Goal: Transaction & Acquisition: Download file/media

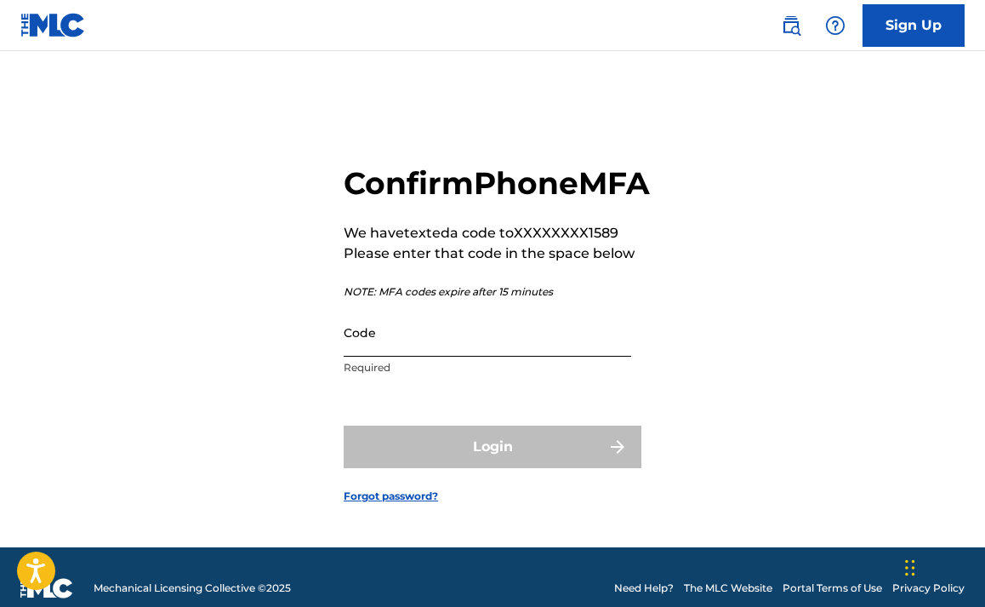
click at [394, 357] on input "Code" at bounding box center [488, 332] width 288 height 49
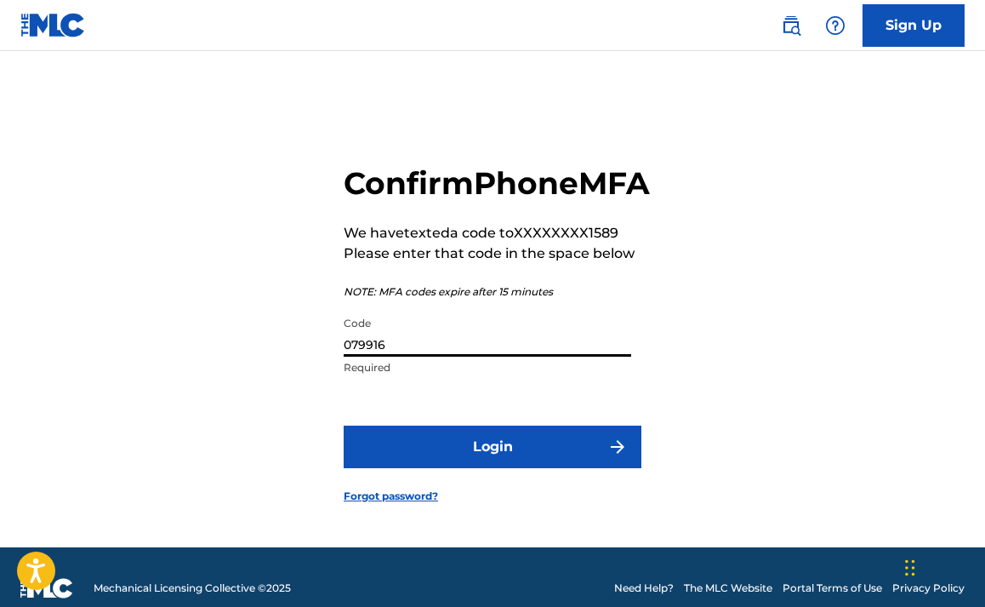
type input "079916"
click at [493, 468] on button "Login" at bounding box center [493, 446] width 298 height 43
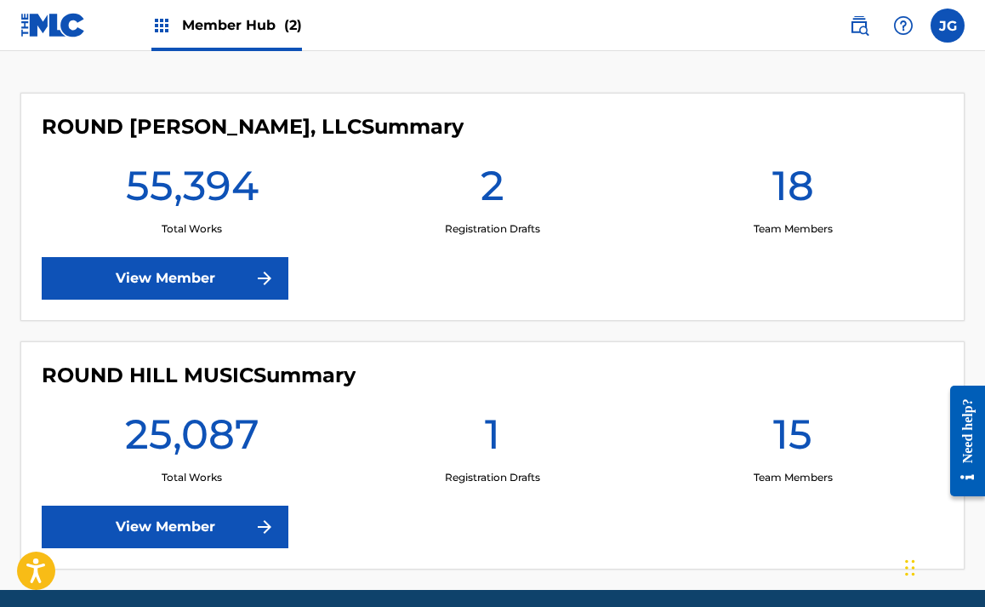
scroll to position [433, 0]
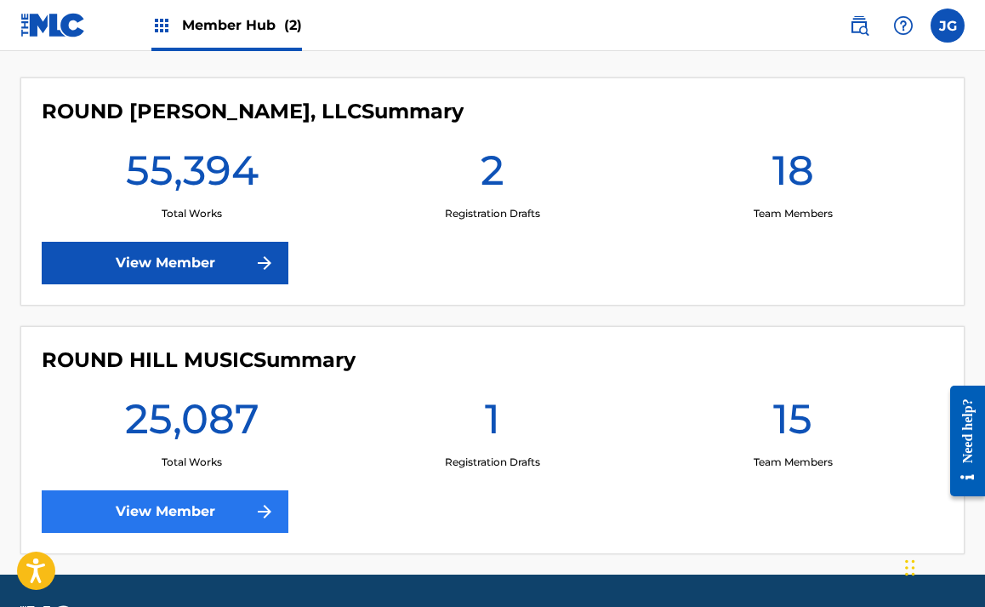
click at [168, 516] on link "View Member" at bounding box center [165, 511] width 247 height 43
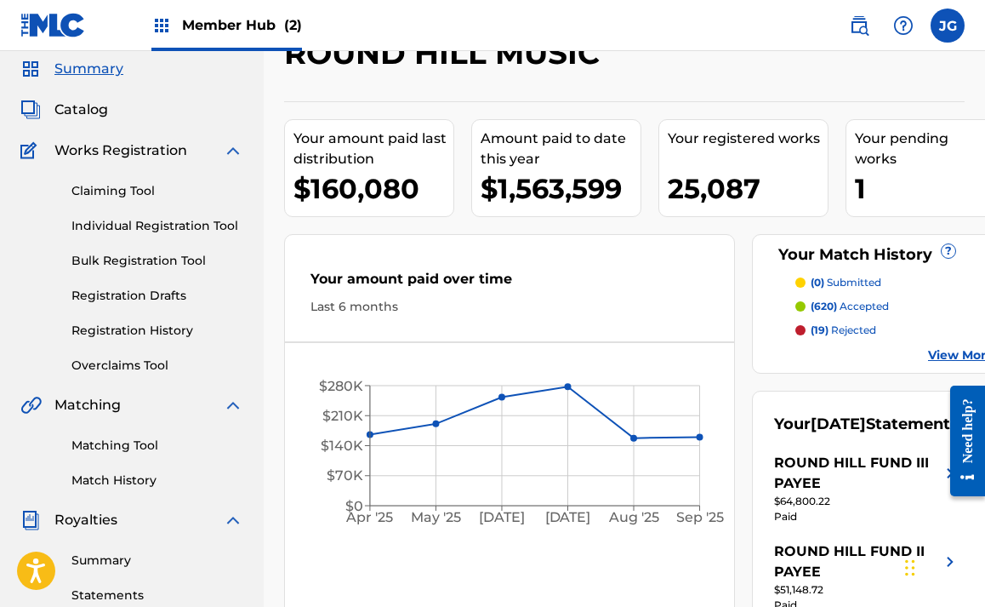
scroll to position [45, 0]
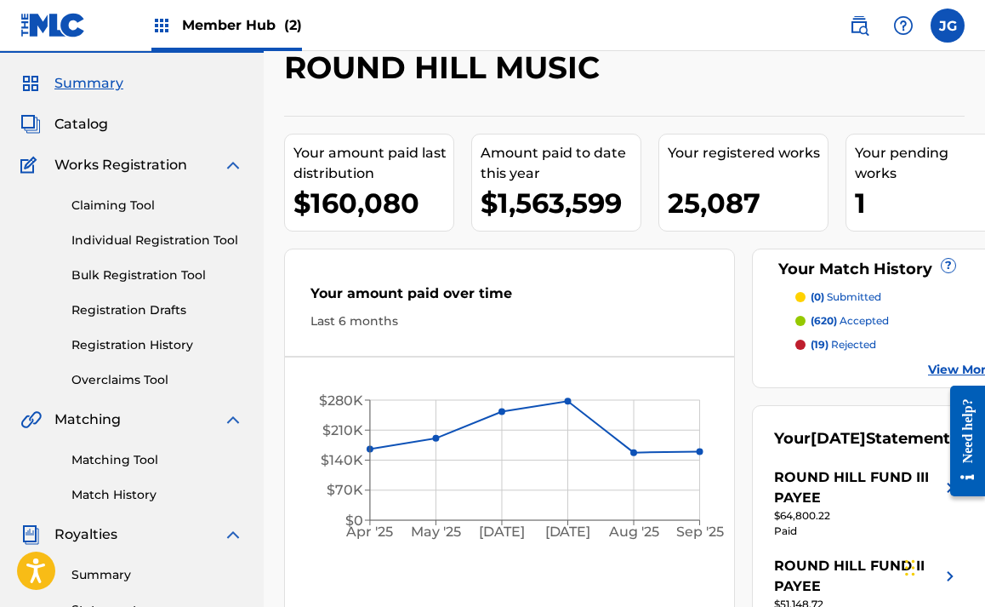
click at [74, 83] on span "Summary" at bounding box center [88, 83] width 69 height 20
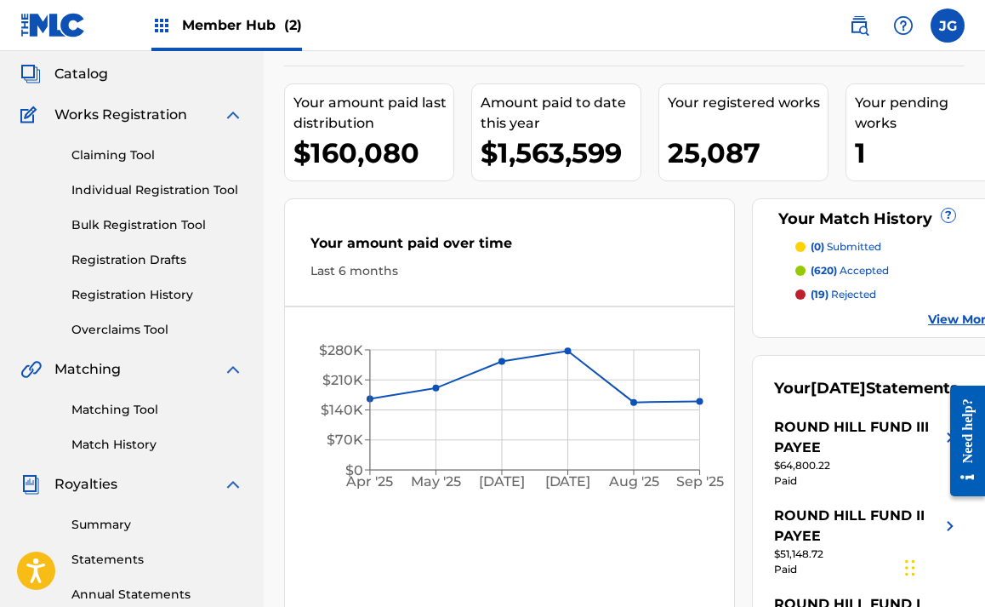
scroll to position [115, 0]
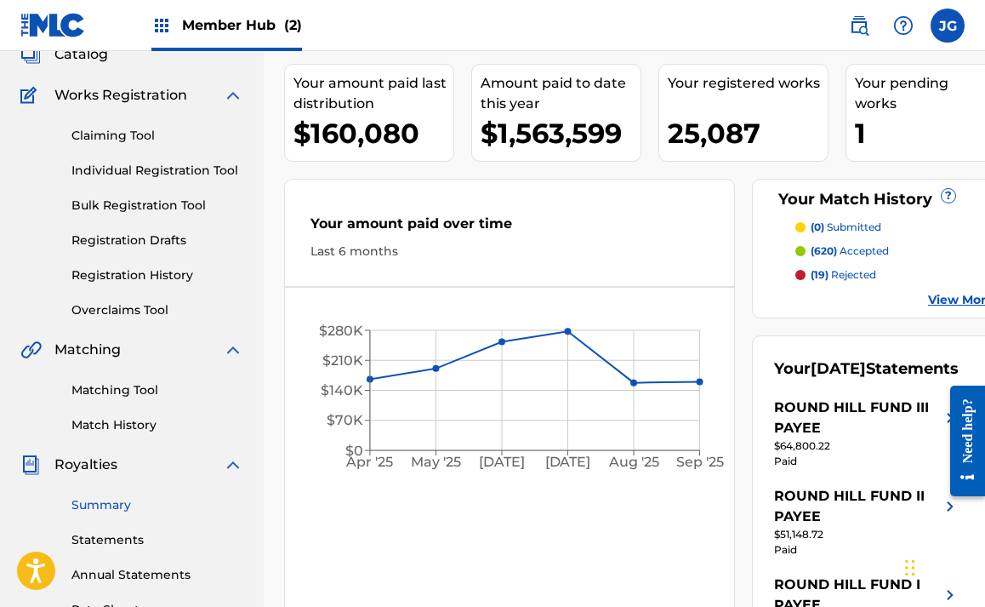
click at [114, 506] on link "Summary" at bounding box center [157, 505] width 172 height 18
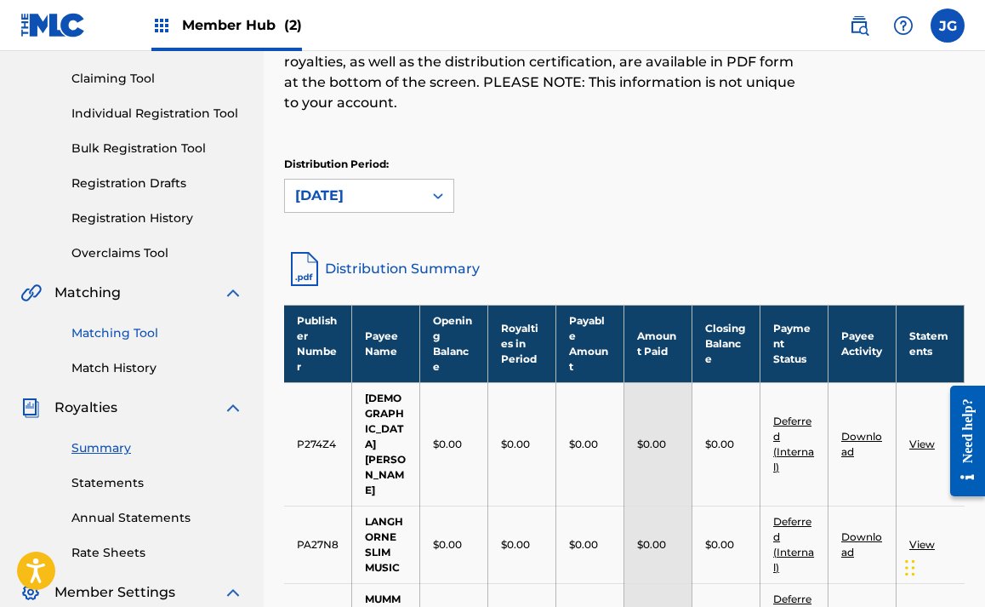
scroll to position [176, 0]
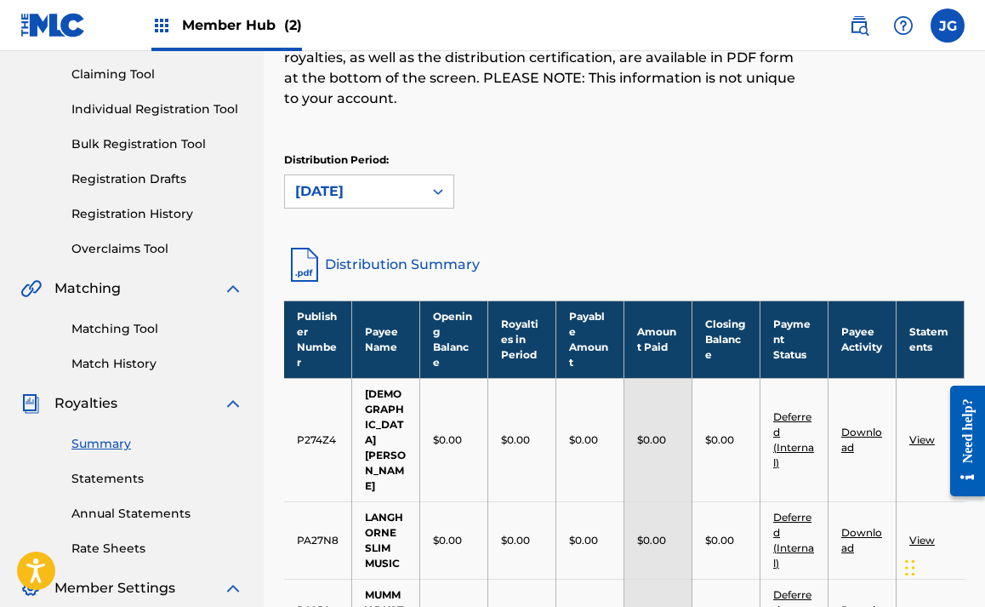
click at [361, 269] on link "Distribution Summary" at bounding box center [624, 264] width 681 height 41
click at [612, 205] on div "Distribution Period: [DATE]" at bounding box center [624, 180] width 681 height 56
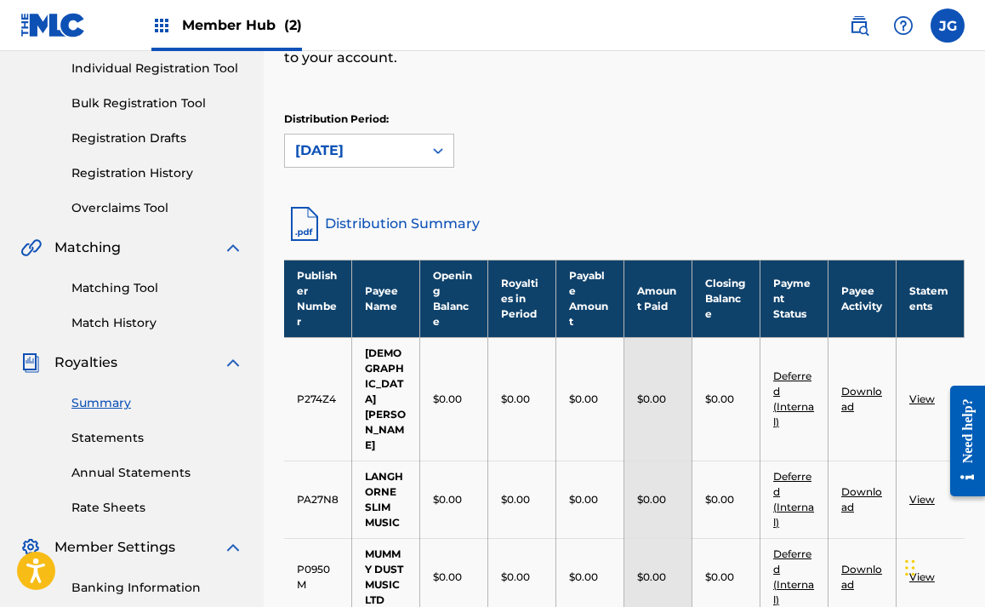
scroll to position [220, 0]
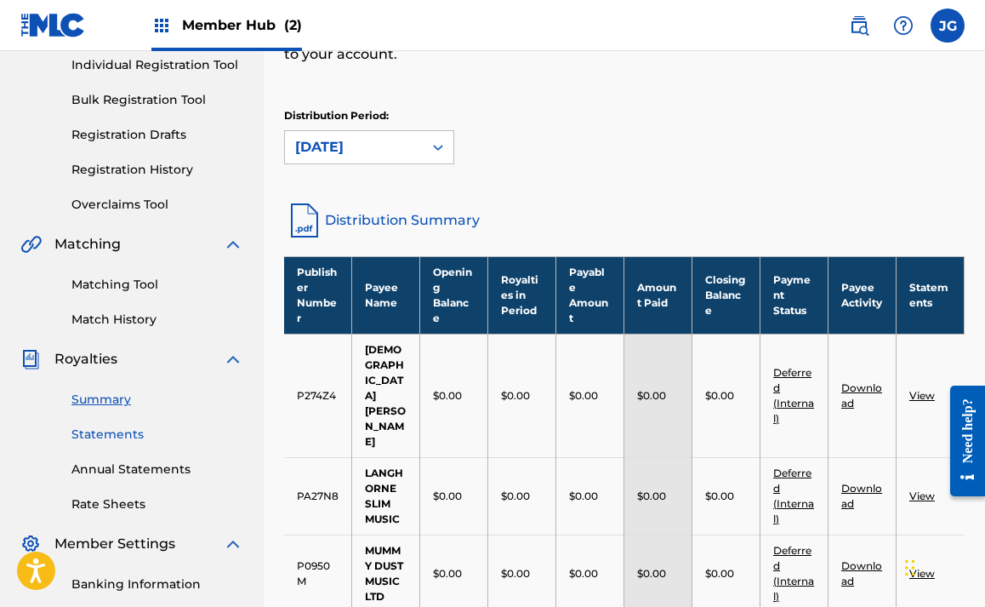
click at [114, 432] on link "Statements" at bounding box center [157, 434] width 172 height 18
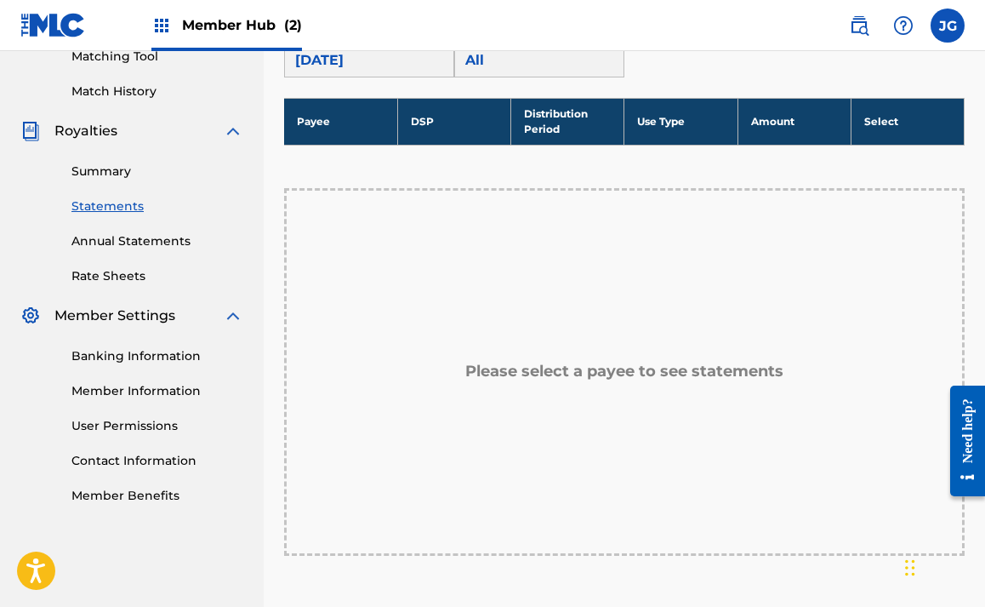
scroll to position [451, 0]
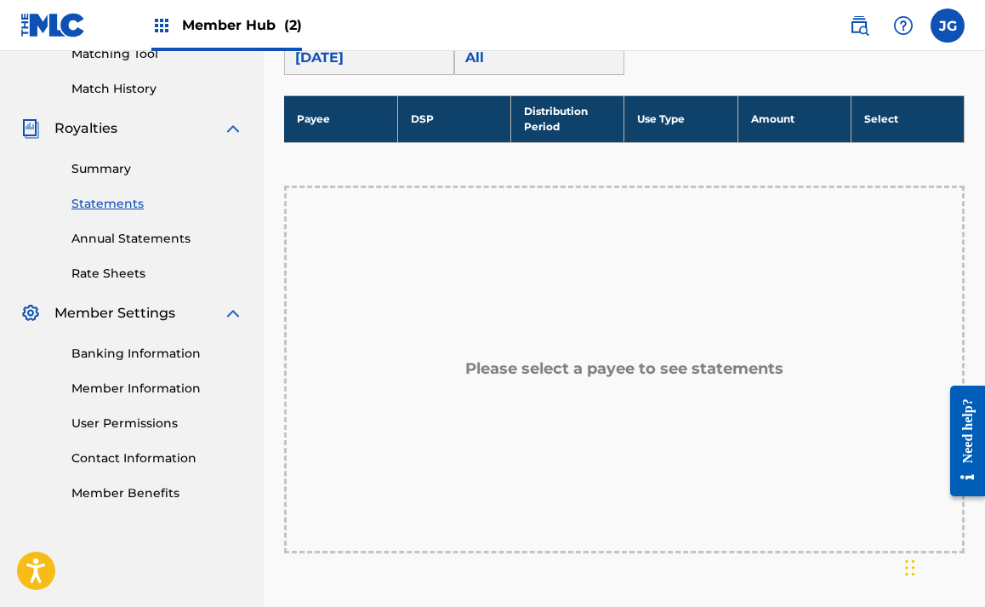
click at [456, 259] on div "Please select a payee to see statements" at bounding box center [624, 369] width 681 height 368
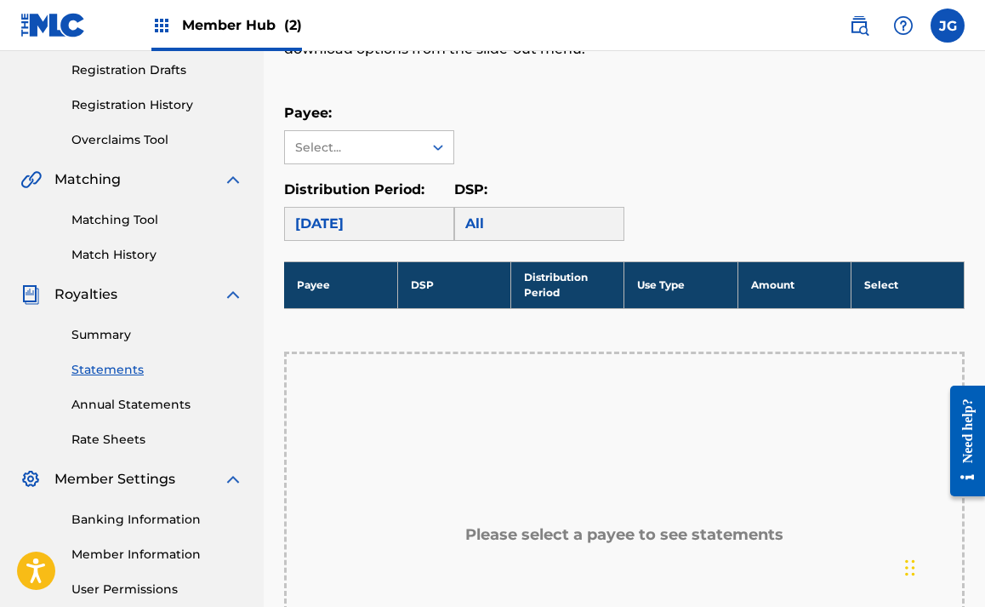
scroll to position [282, 0]
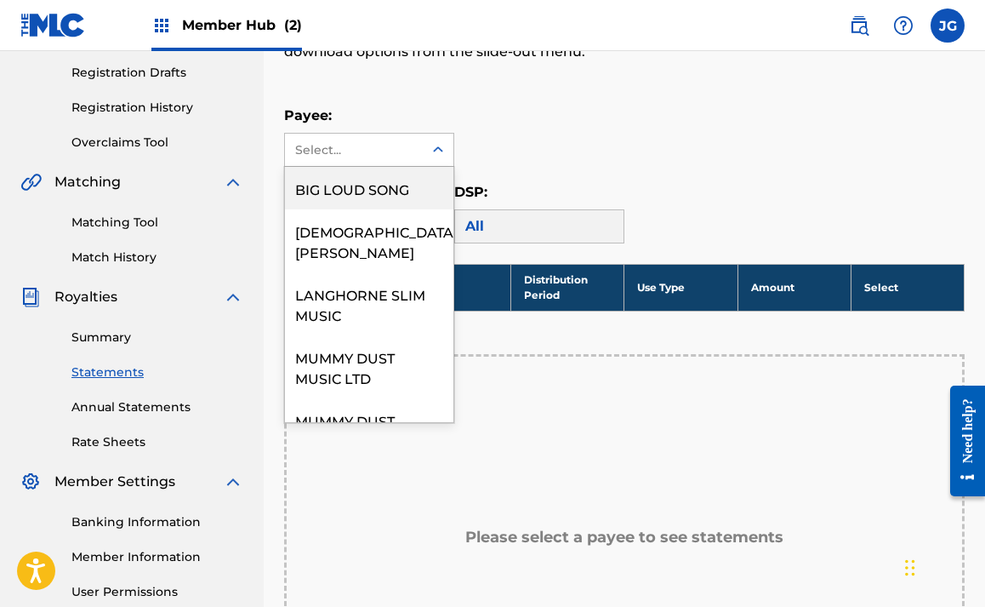
click at [445, 148] on icon at bounding box center [438, 149] width 17 height 17
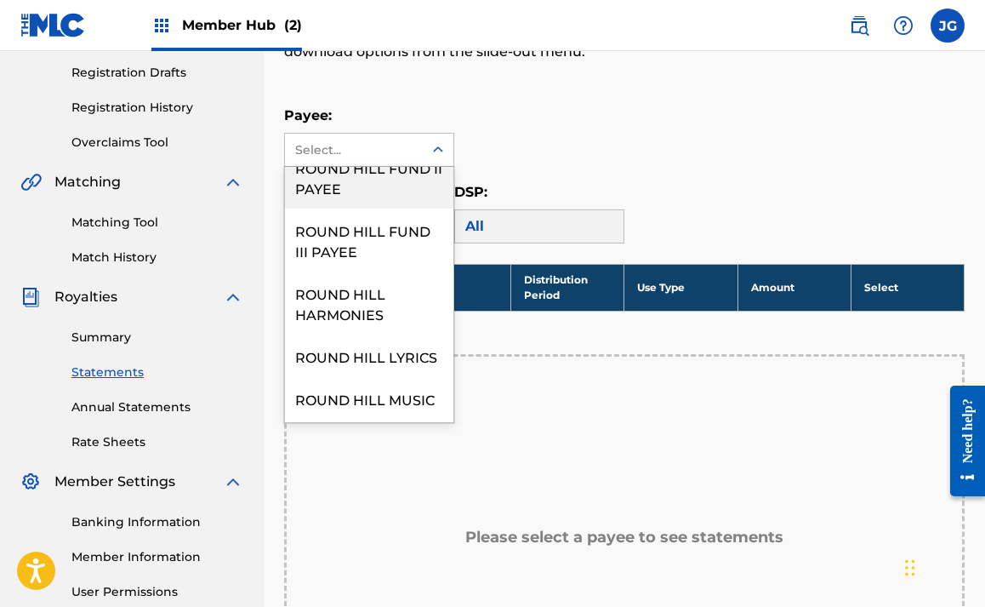
scroll to position [316, 0]
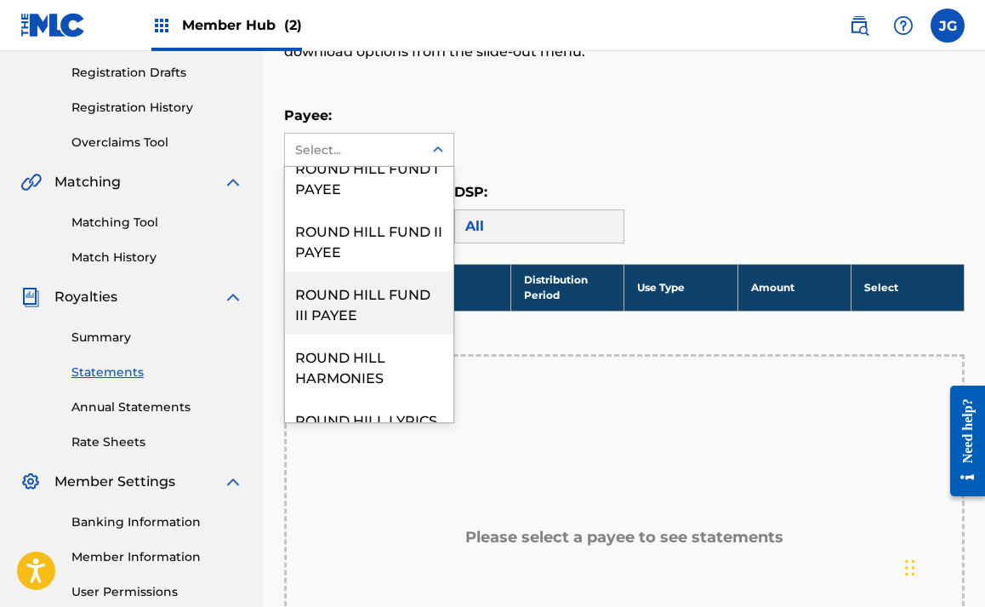
click at [380, 290] on div "ROUND HILL FUND III PAYEE" at bounding box center [369, 302] width 168 height 63
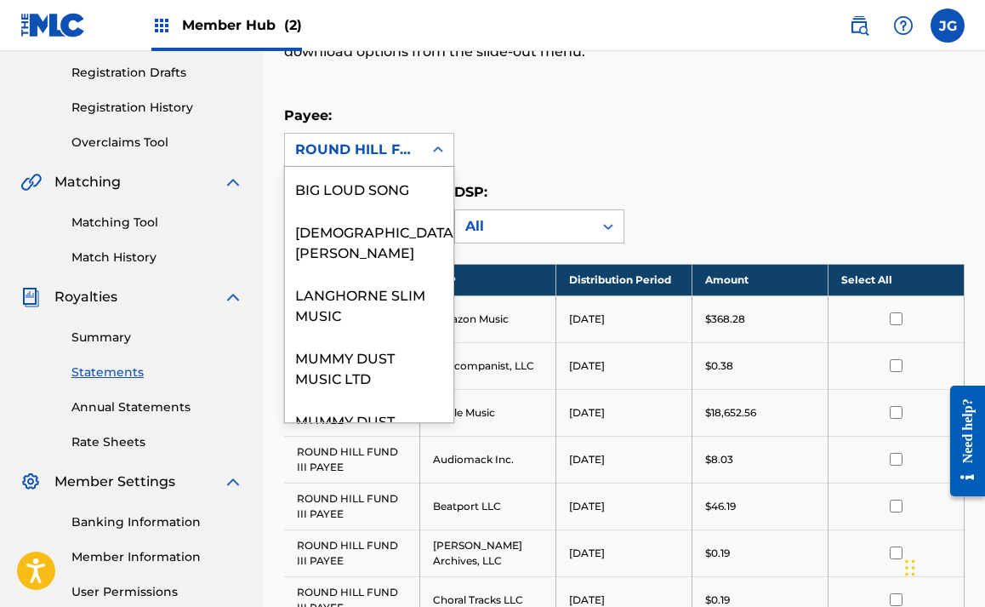
scroll to position [671, 0]
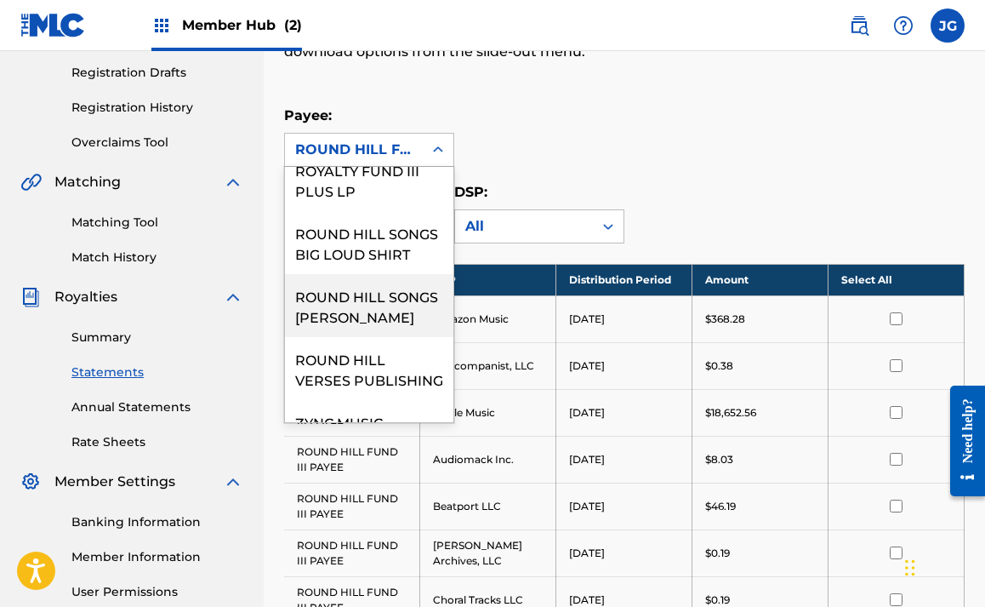
click at [755, 197] on div "Distribution Period: [DATE] DSP: All" at bounding box center [624, 212] width 681 height 61
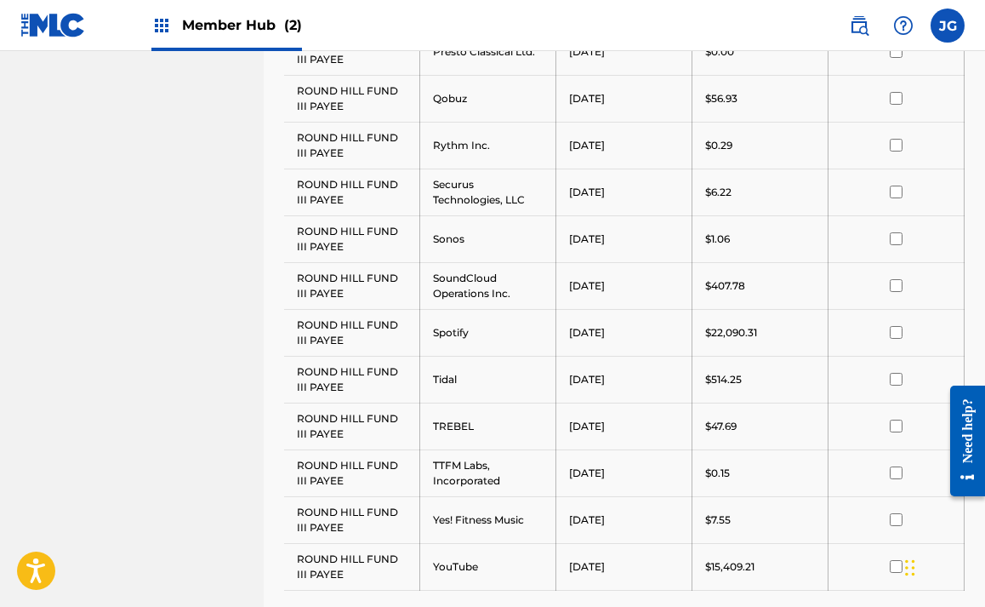
scroll to position [1679, 0]
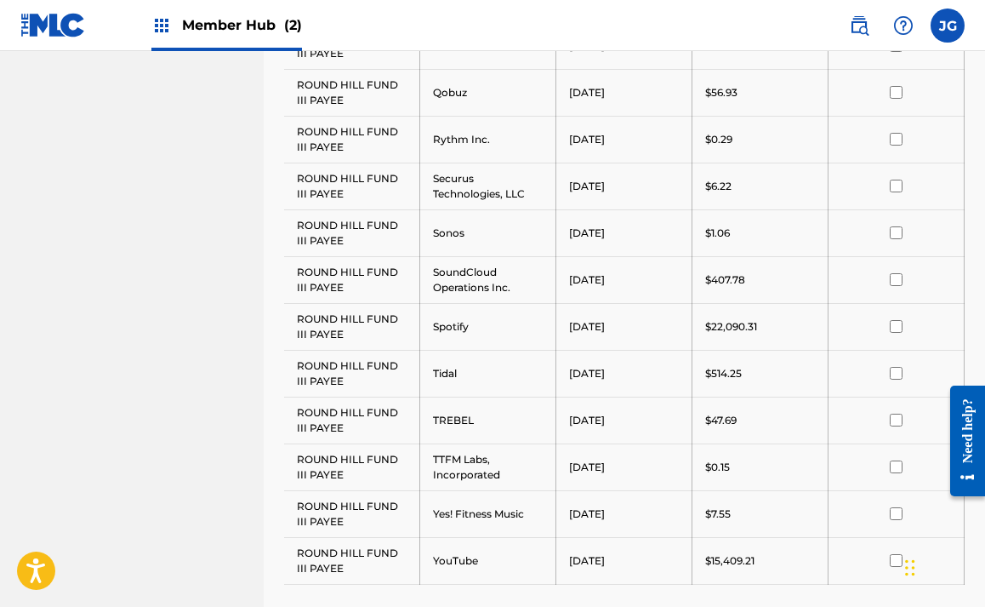
click at [741, 325] on p "$22,090.31" at bounding box center [731, 326] width 52 height 15
click at [892, 330] on input "checkbox" at bounding box center [896, 326] width 13 height 13
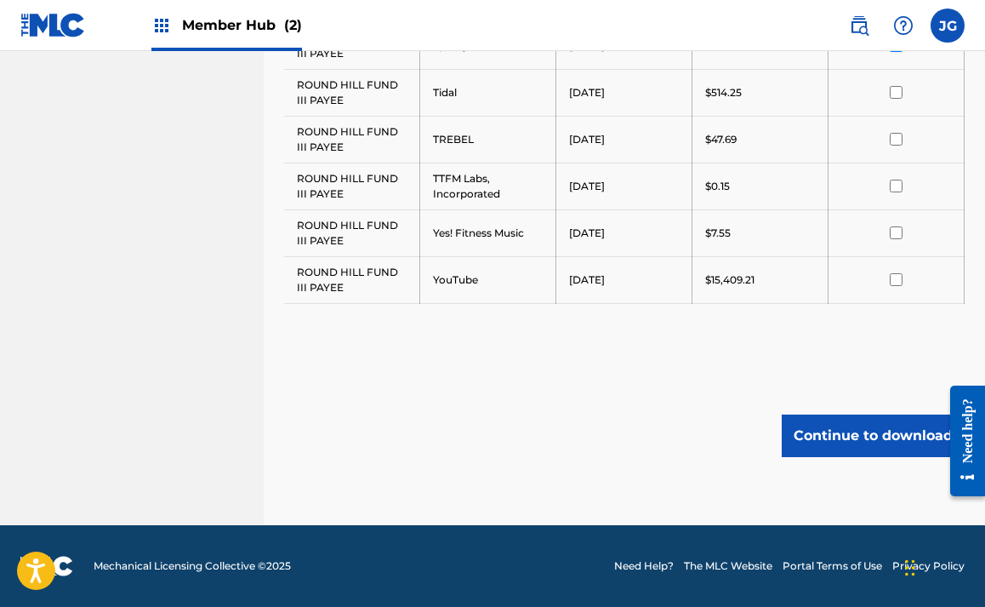
scroll to position [1960, 0]
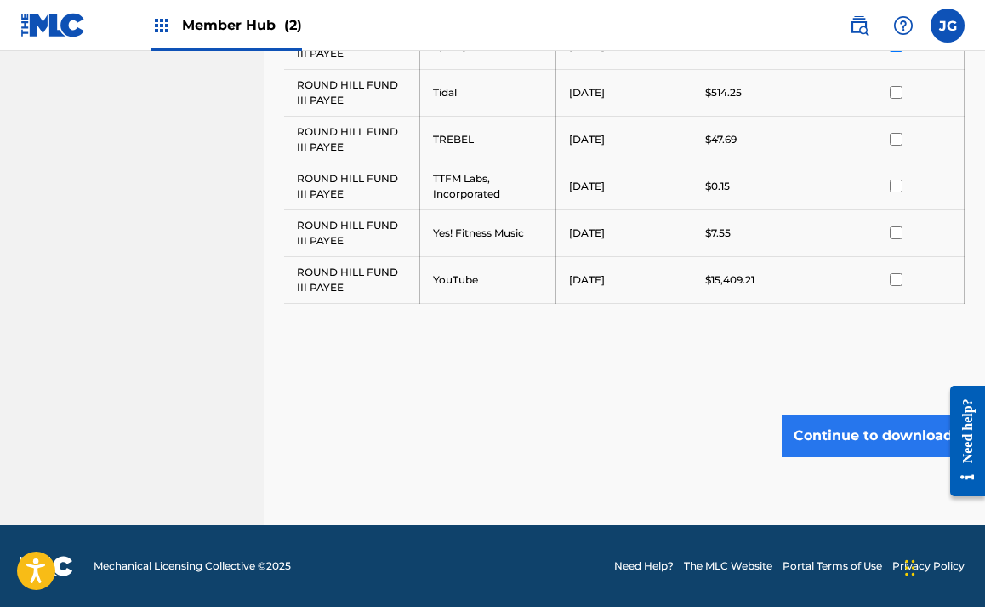
click at [850, 425] on button "Continue to download" at bounding box center [873, 435] width 183 height 43
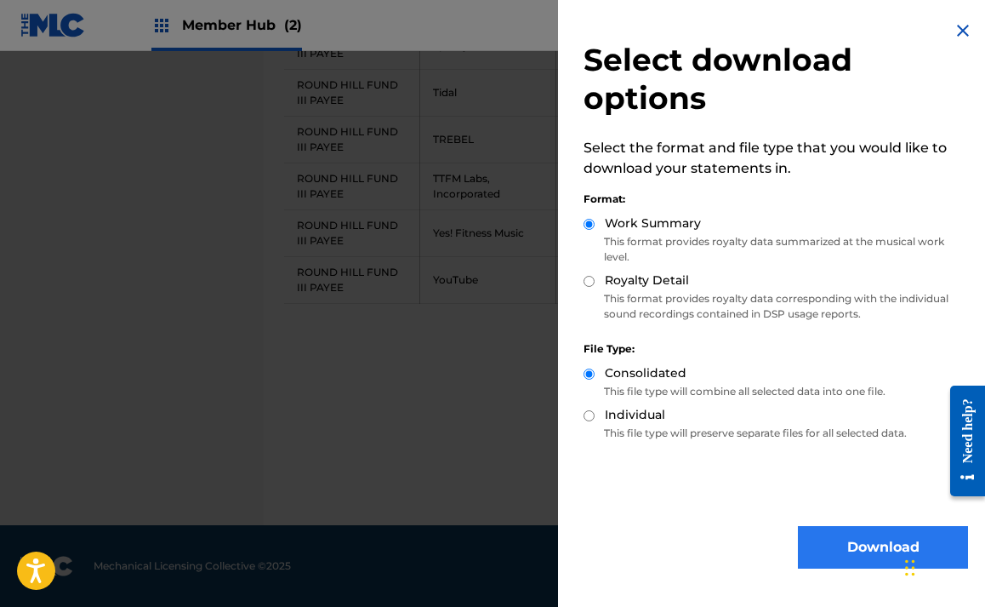
click at [823, 542] on button "Download" at bounding box center [883, 547] width 170 height 43
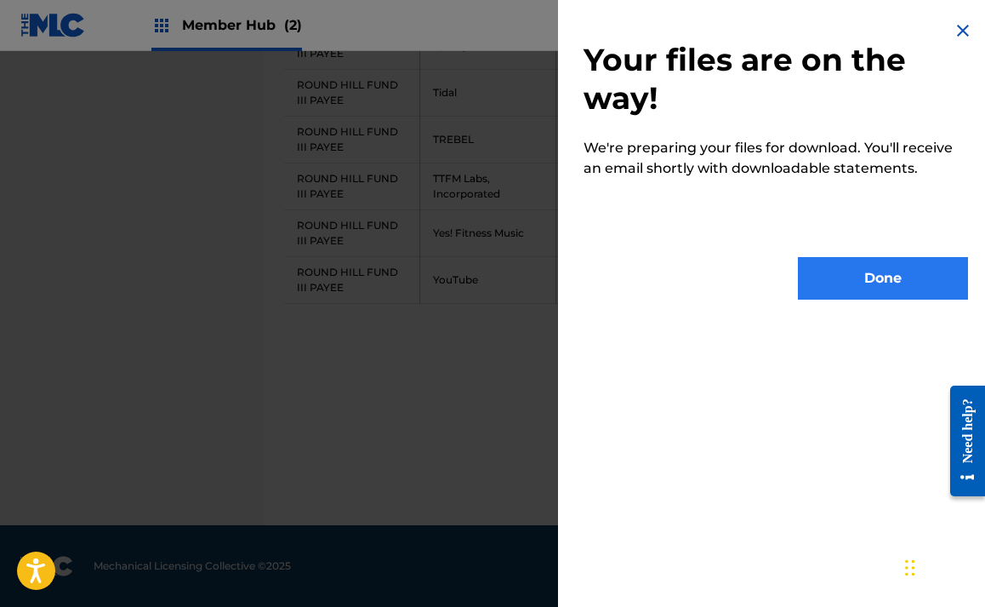
click at [851, 276] on button "Done" at bounding box center [883, 278] width 170 height 43
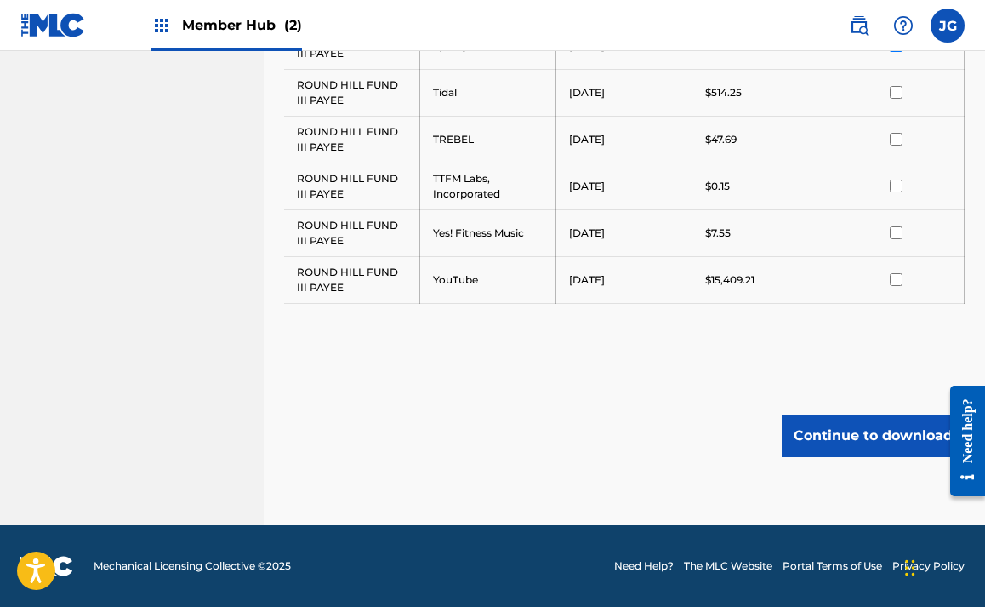
scroll to position [220, 0]
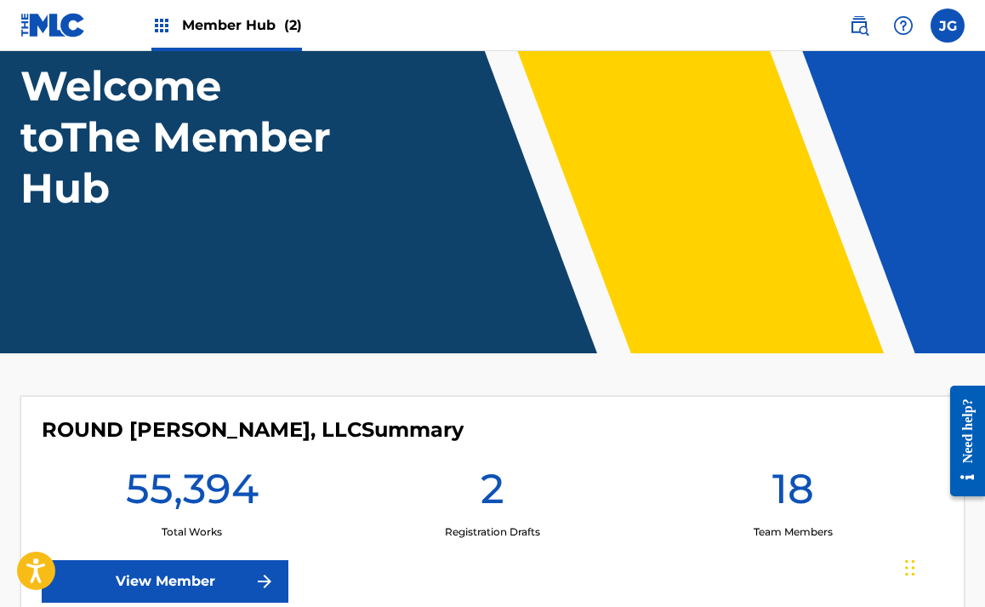
scroll to position [433, 0]
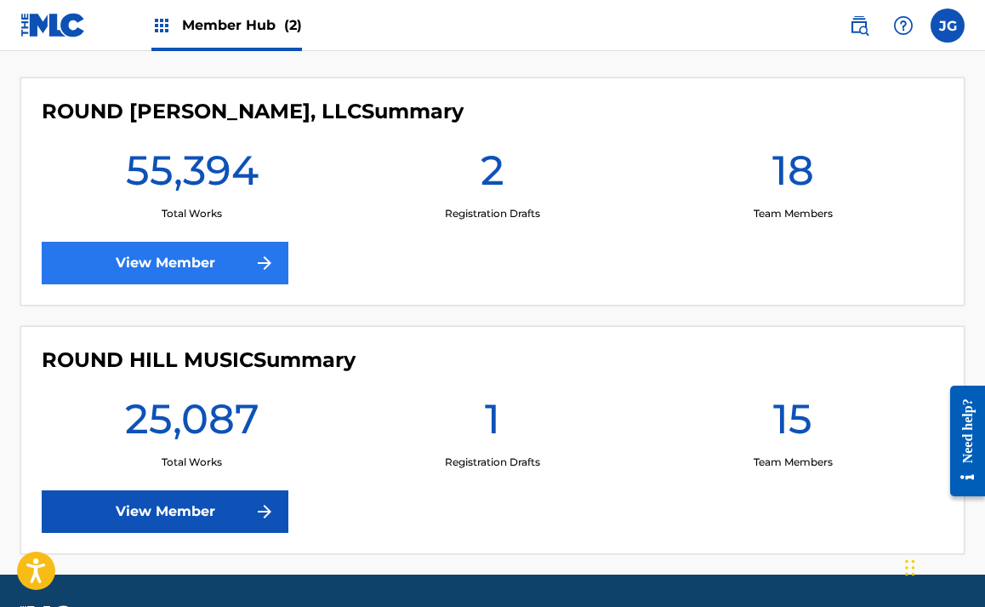
click at [168, 256] on link "View Member" at bounding box center [165, 263] width 247 height 43
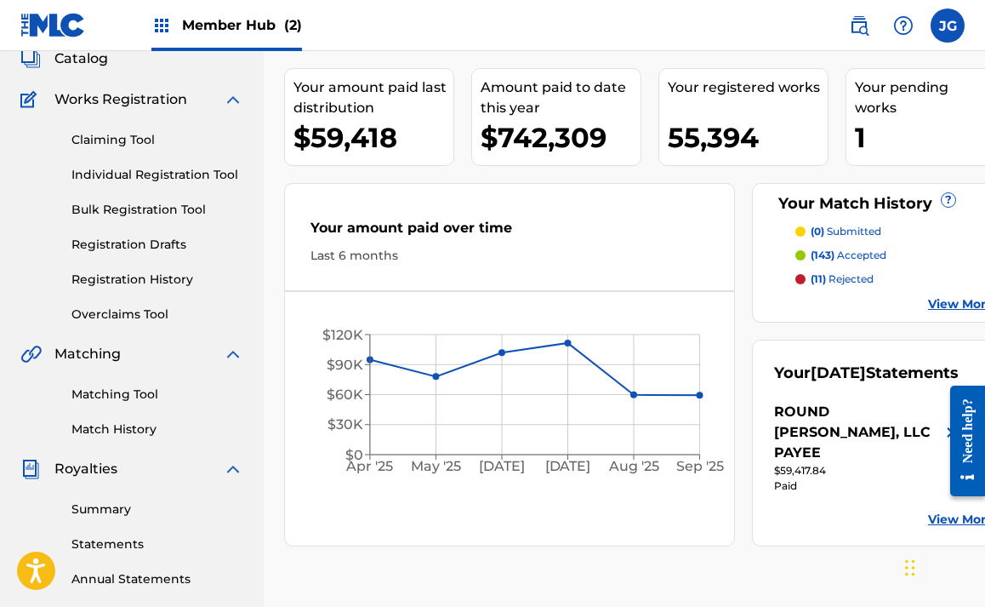
scroll to position [116, 0]
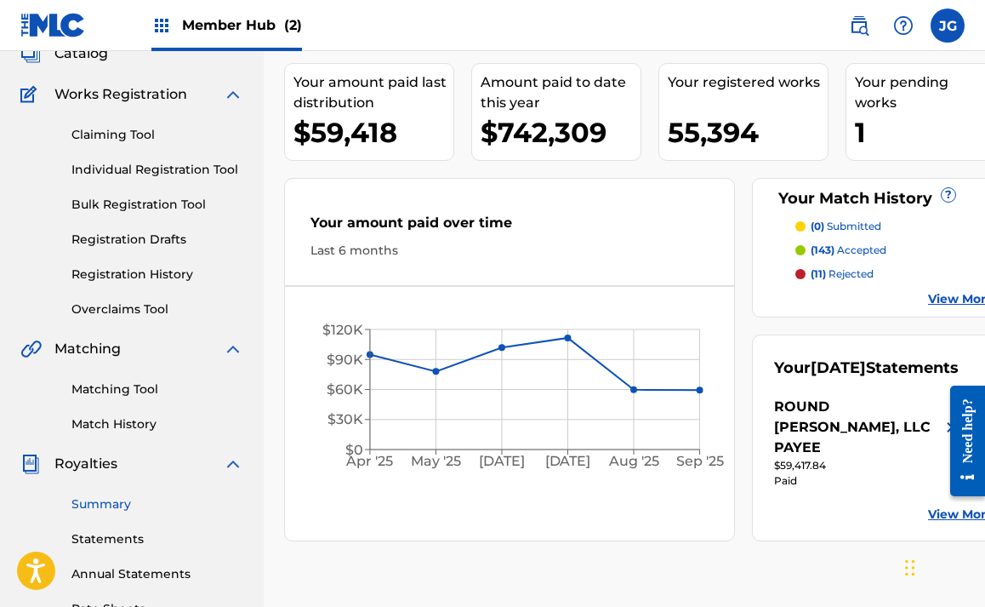
click at [110, 501] on link "Summary" at bounding box center [157, 504] width 172 height 18
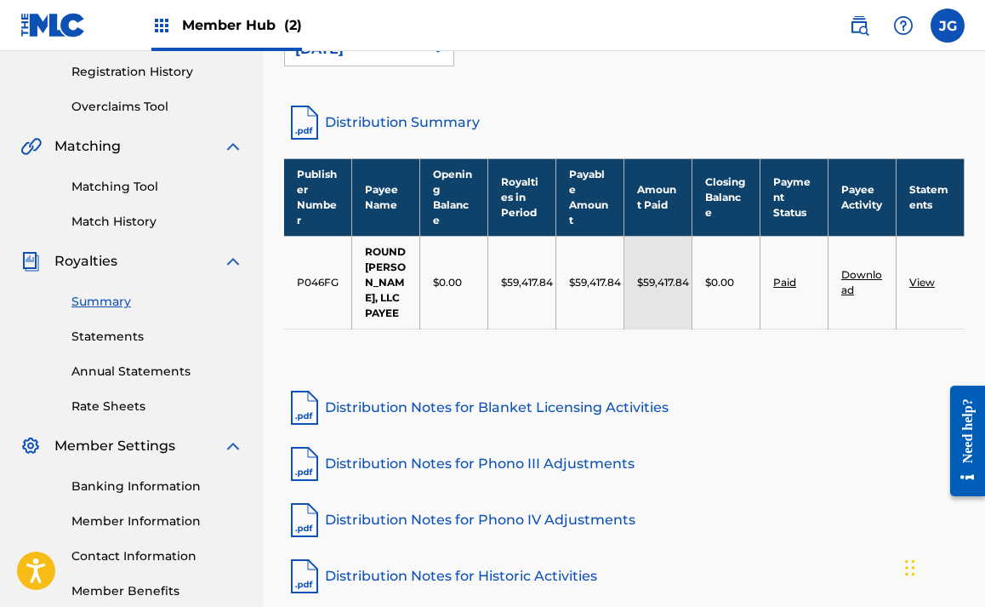
scroll to position [313, 0]
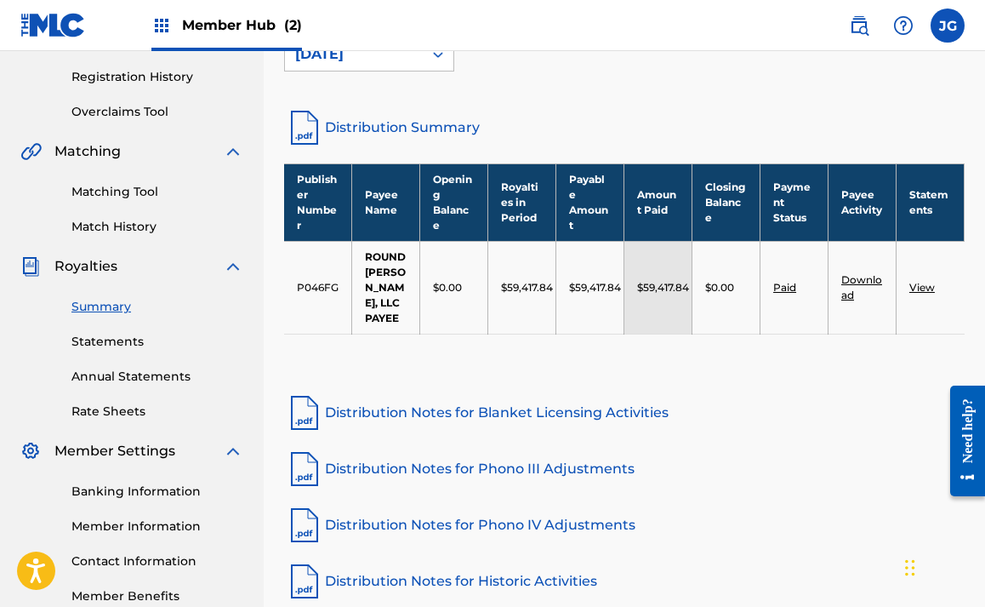
click at [369, 128] on link "Distribution Summary" at bounding box center [624, 127] width 681 height 41
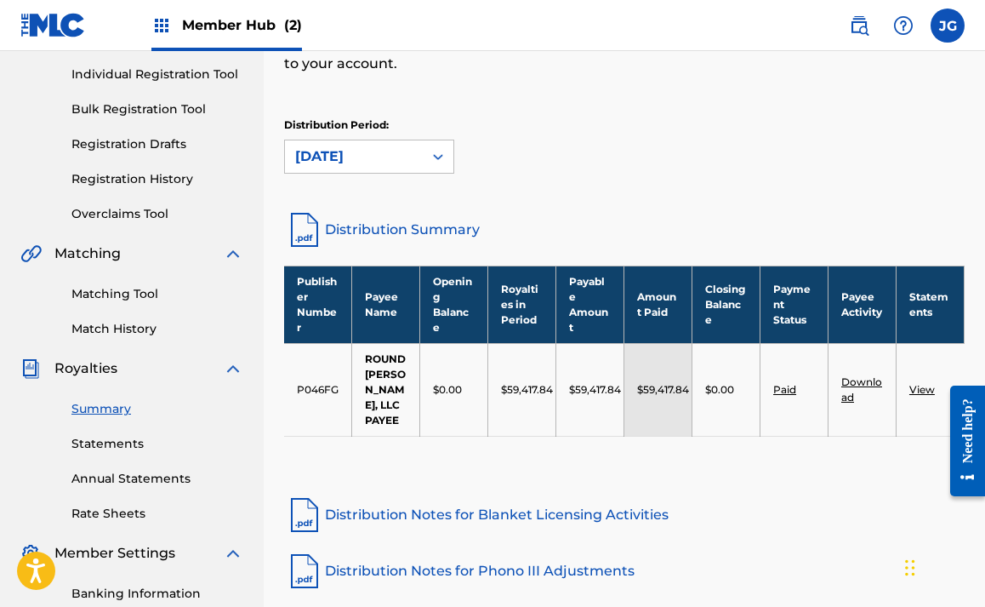
scroll to position [214, 0]
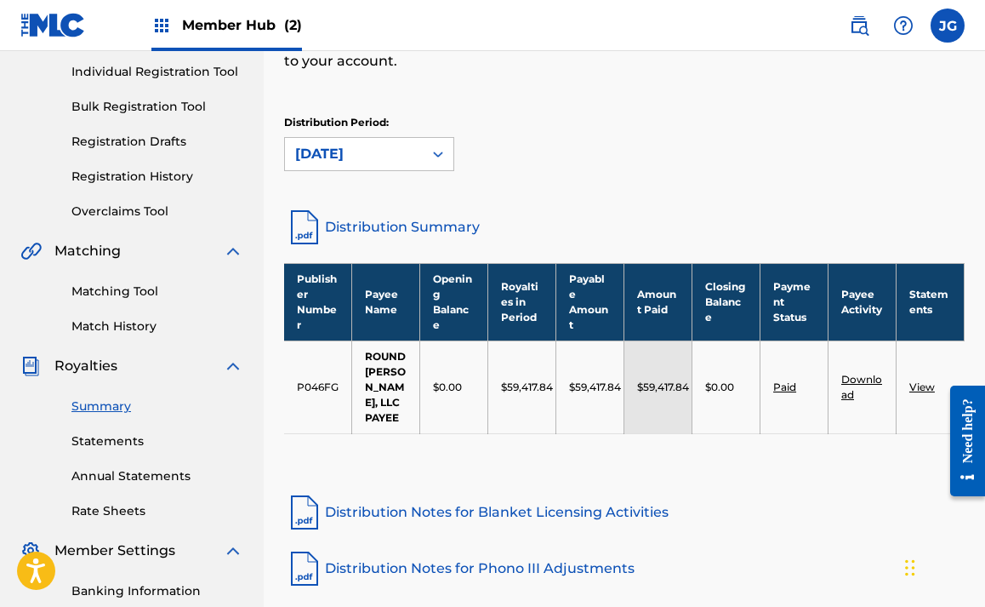
click at [110, 410] on link "Summary" at bounding box center [157, 406] width 172 height 18
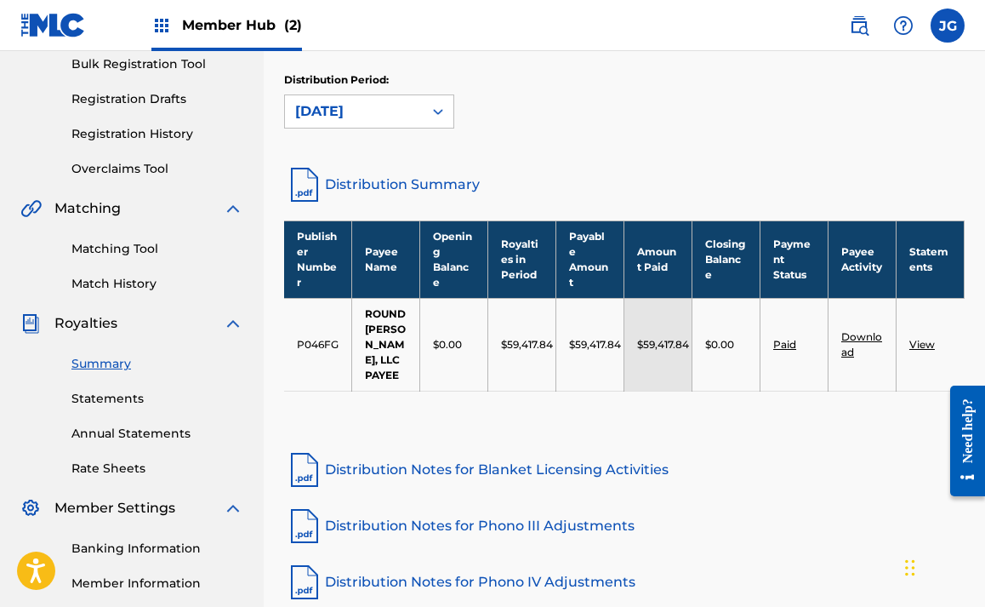
scroll to position [266, 0]
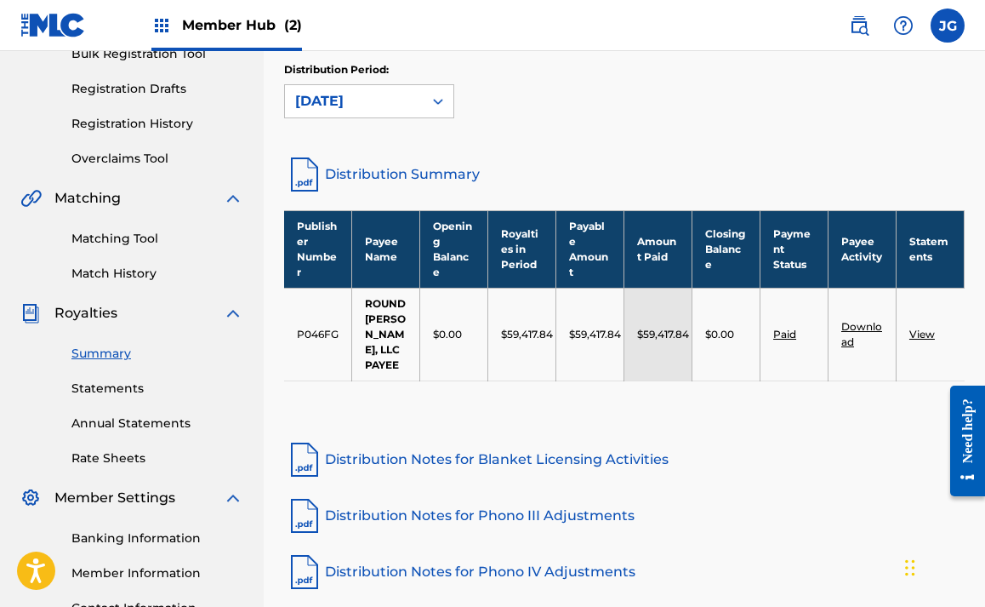
click at [367, 169] on link "Distribution Summary" at bounding box center [624, 174] width 681 height 41
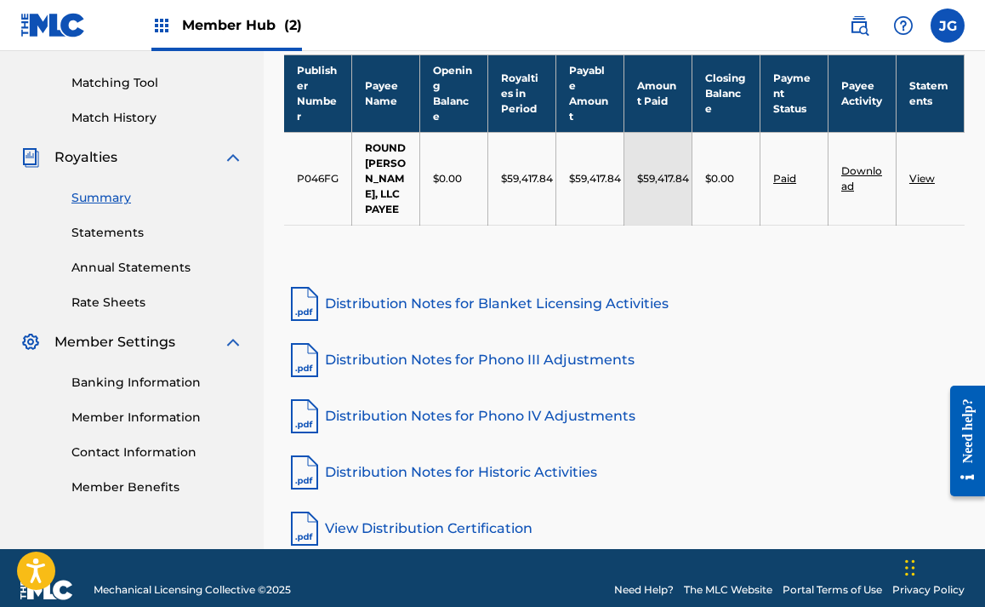
scroll to position [449, 0]
